Goal: Task Accomplishment & Management: Manage account settings

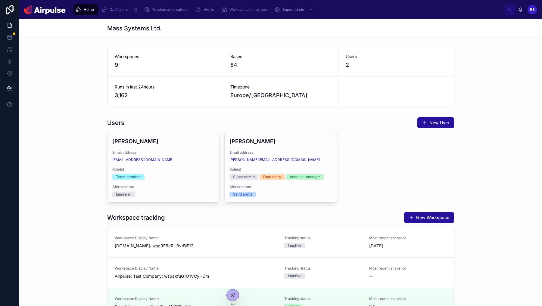
scroll to position [192, 0]
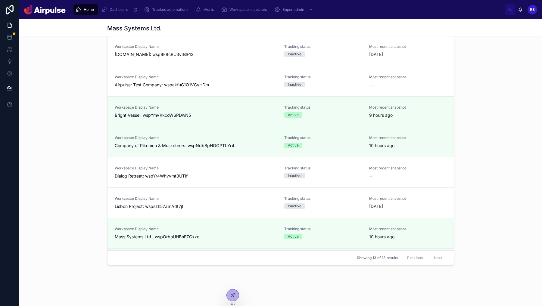
click at [42, 11] on img at bounding box center [45, 10] width 42 height 10
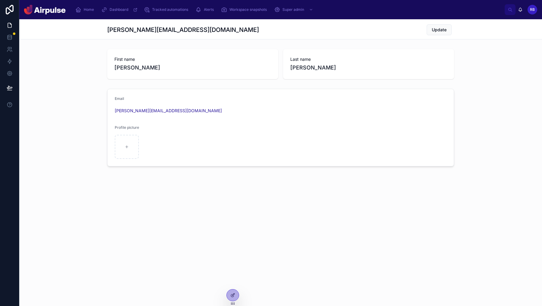
click at [42, 11] on img at bounding box center [45, 10] width 42 height 10
click at [235, 296] on icon at bounding box center [233, 295] width 5 height 5
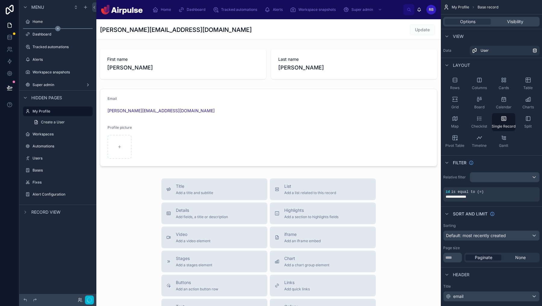
click at [52, 29] on div "Dashboard" at bounding box center [57, 33] width 77 height 11
click at [50, 23] on label "Home" at bounding box center [57, 21] width 48 height 5
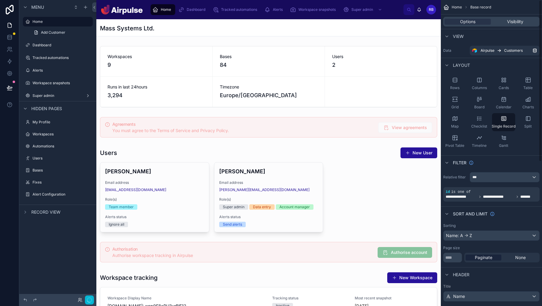
click at [509, 17] on div "Options Visibility" at bounding box center [492, 22] width 96 height 10
click at [509, 22] on span "Visibility" at bounding box center [515, 22] width 16 height 6
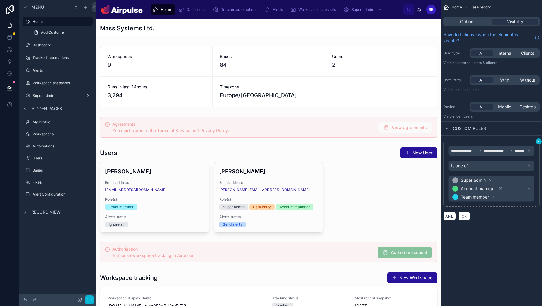
click at [539, 143] on icon "scrollable content" at bounding box center [539, 142] width 4 height 4
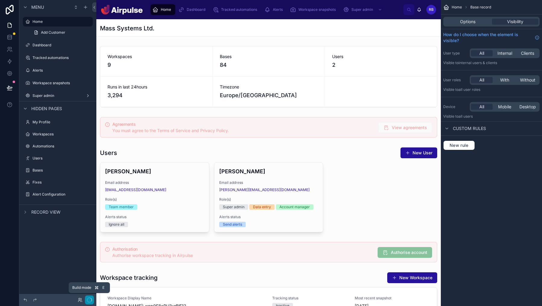
click at [91, 299] on icon "button" at bounding box center [89, 300] width 5 height 5
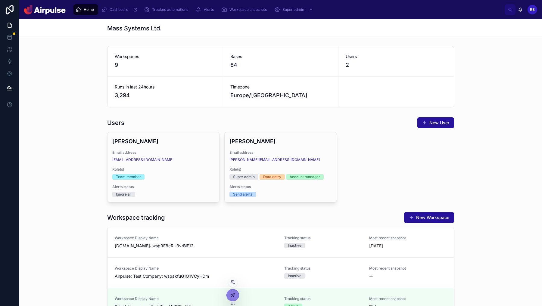
click at [231, 297] on icon at bounding box center [232, 296] width 3 height 3
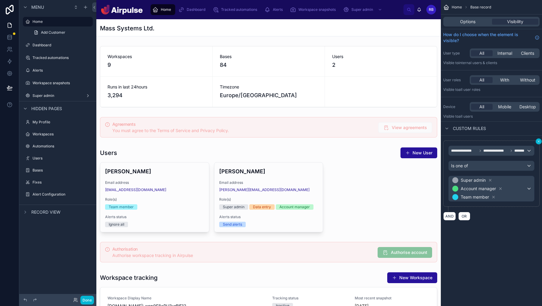
click at [538, 141] on icon "scrollable content" at bounding box center [539, 142] width 4 height 4
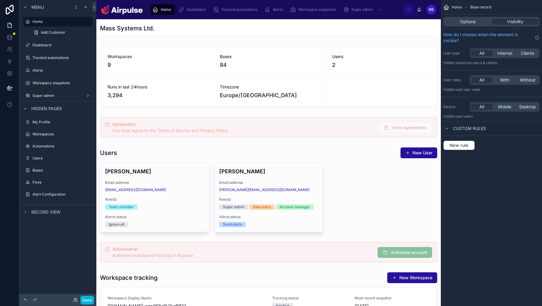
click at [87, 295] on div "Done" at bounding box center [57, 300] width 77 height 12
click at [89, 301] on button "Done" at bounding box center [87, 300] width 14 height 9
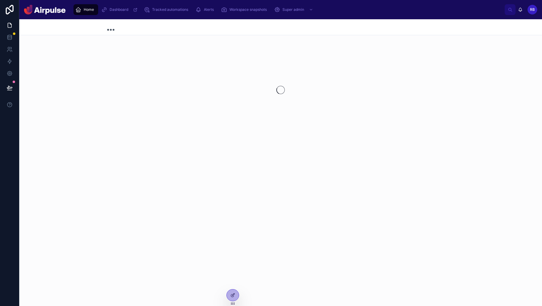
click at [52, 12] on img at bounding box center [45, 10] width 42 height 10
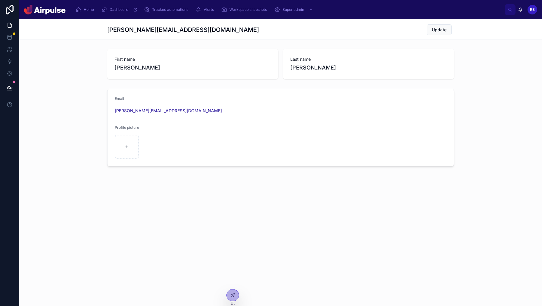
click at [52, 12] on img at bounding box center [45, 10] width 42 height 10
click at [235, 300] on div at bounding box center [233, 295] width 12 height 11
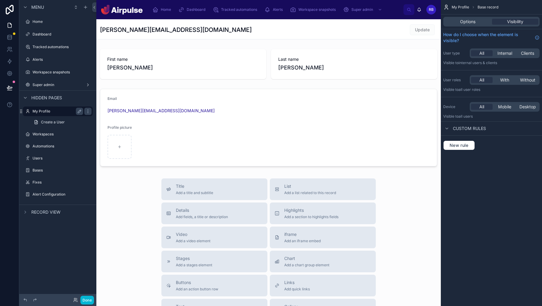
click at [42, 112] on label "My Profile" at bounding box center [57, 111] width 48 height 5
click at [40, 25] on div "Home" at bounding box center [58, 21] width 51 height 7
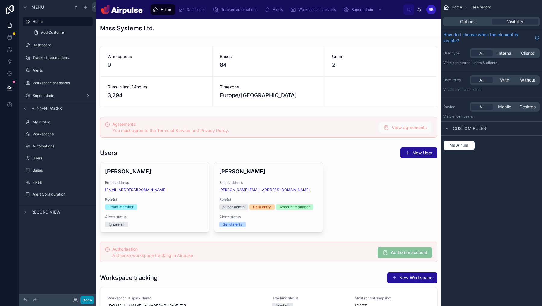
click at [88, 299] on button "Done" at bounding box center [87, 300] width 14 height 9
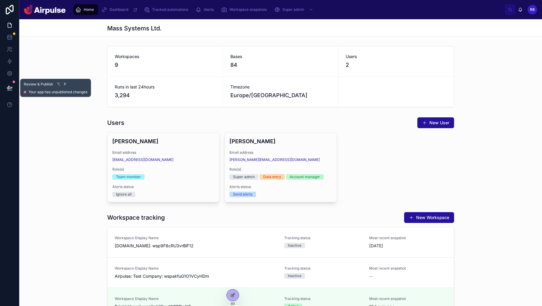
click at [7, 86] on icon at bounding box center [10, 88] width 6 height 6
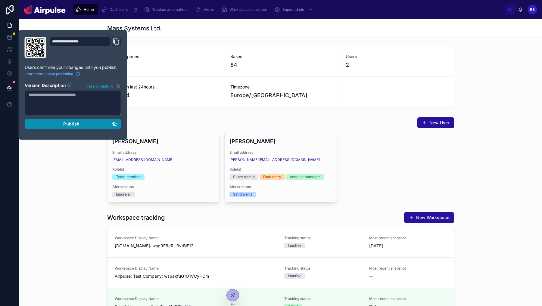
click at [86, 121] on button "Publish" at bounding box center [73, 124] width 96 height 10
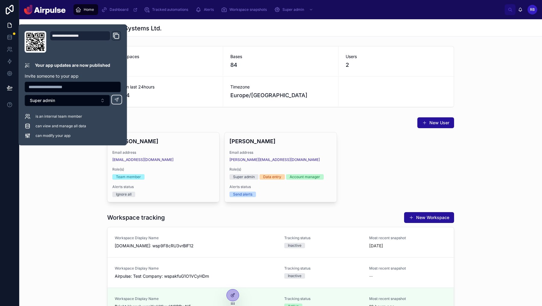
click at [45, 11] on img at bounding box center [45, 10] width 42 height 10
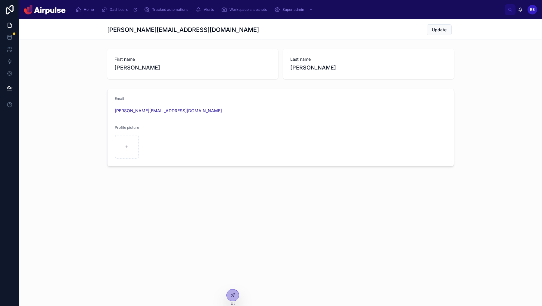
click at [45, 11] on img at bounding box center [45, 10] width 42 height 10
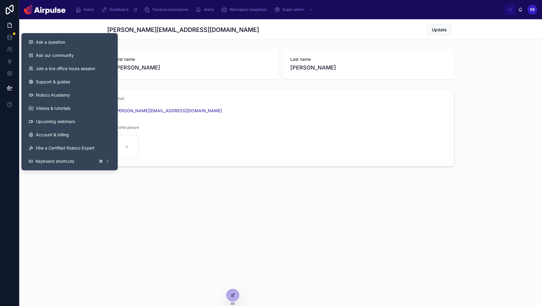
click at [103, 200] on div "russ@hellomass.co Update First name Russell Last name Bishop Email russ@helloma…" at bounding box center [280, 113] width 523 height 188
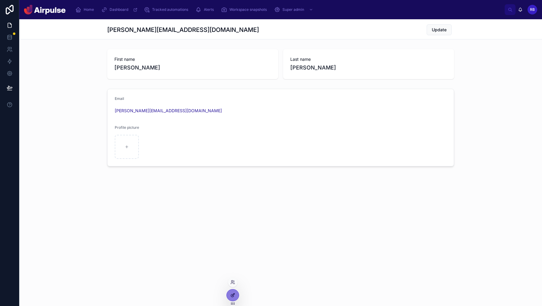
click at [233, 299] on div at bounding box center [233, 295] width 12 height 11
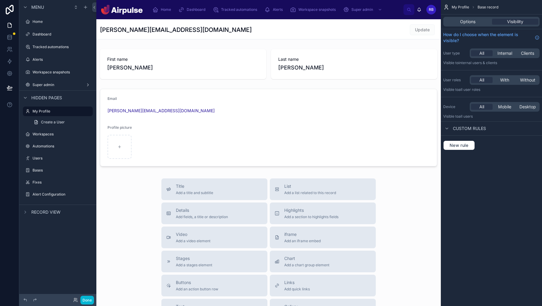
click at [49, 239] on div "Menu Home Dashboard Tracked automations Alerts Workspace snapshots Super admin …" at bounding box center [57, 149] width 77 height 299
click at [25, 98] on icon "scrollable content" at bounding box center [25, 97] width 2 height 1
click at [88, 298] on button "Done" at bounding box center [87, 300] width 14 height 9
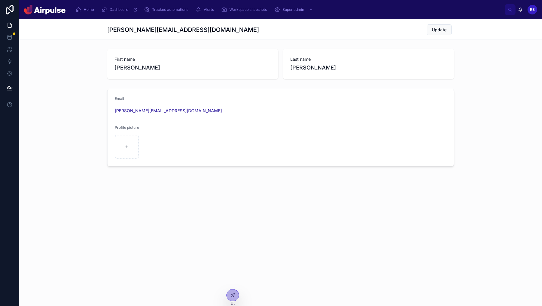
click at [243, 104] on div "Email russ@hellomass.co" at bounding box center [281, 105] width 332 height 19
click at [164, 11] on span "Tracked automations" at bounding box center [170, 9] width 36 height 5
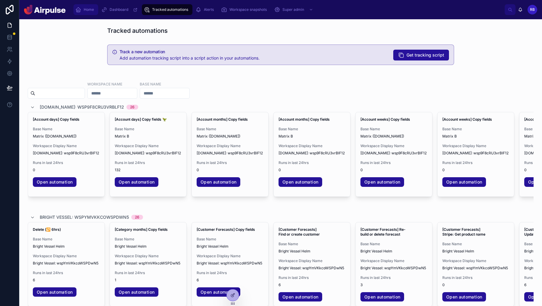
click at [89, 11] on span "Home" at bounding box center [89, 9] width 10 height 5
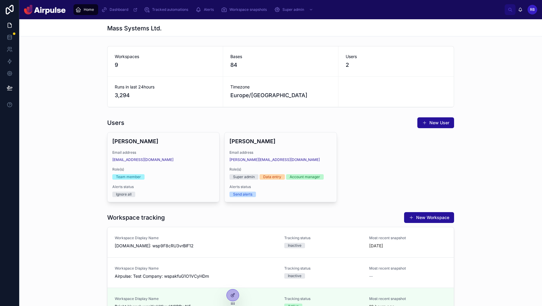
click at [49, 11] on img at bounding box center [45, 10] width 42 height 10
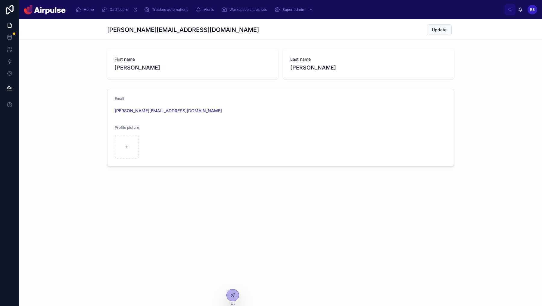
click at [49, 11] on img at bounding box center [45, 10] width 42 height 10
click at [537, 8] on div "RB" at bounding box center [533, 10] width 10 height 10
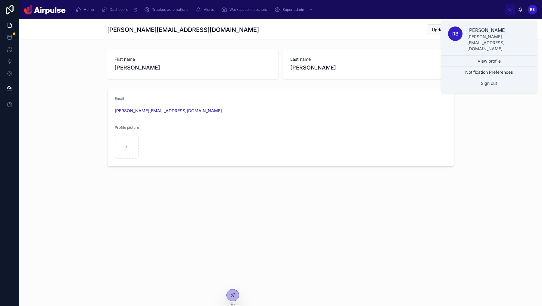
click at [537, 8] on div "RB" at bounding box center [533, 10] width 10 height 10
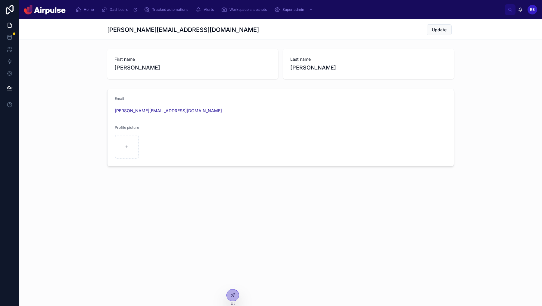
click at [465, 130] on div "Email russ@hellomass.co Profile picture" at bounding box center [280, 127] width 523 height 83
click at [234, 294] on icon at bounding box center [234, 294] width 1 height 1
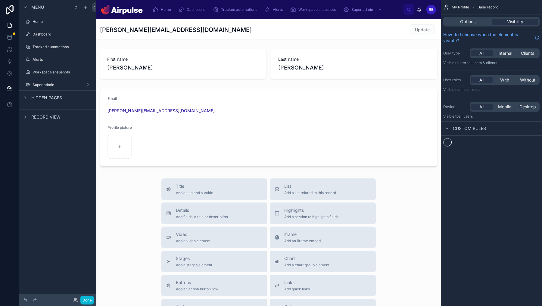
click at [234, 294] on div at bounding box center [268, 230] width 345 height 422
click at [76, 7] on icon "scrollable content" at bounding box center [76, 7] width 5 height 5
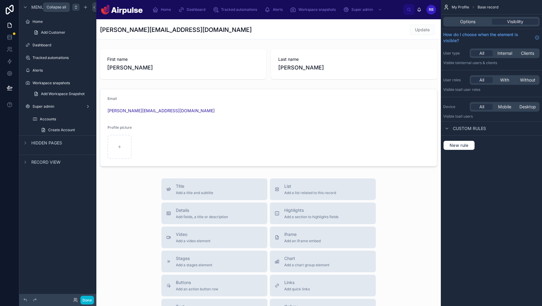
click at [76, 7] on icon "scrollable content" at bounding box center [76, 7] width 5 height 5
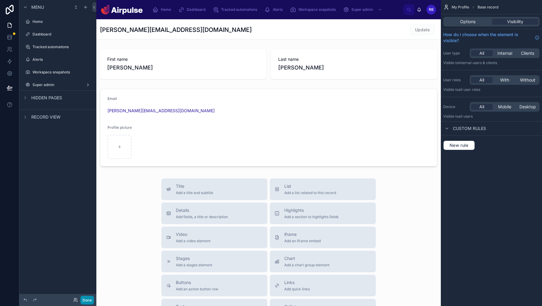
click at [86, 297] on button "Done" at bounding box center [87, 300] width 14 height 9
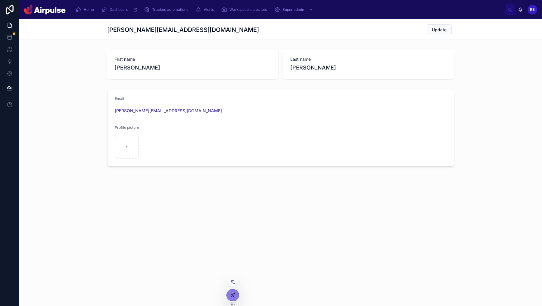
click at [232, 300] on div at bounding box center [233, 295] width 12 height 11
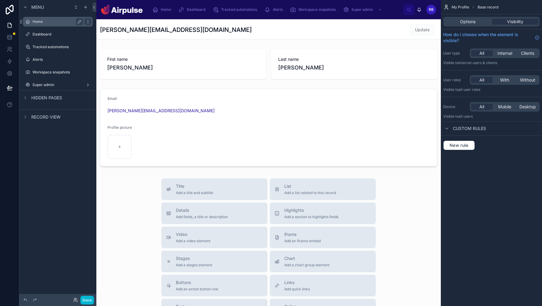
click at [47, 22] on label "Home" at bounding box center [57, 21] width 48 height 5
